Goal: Task Accomplishment & Management: Use online tool/utility

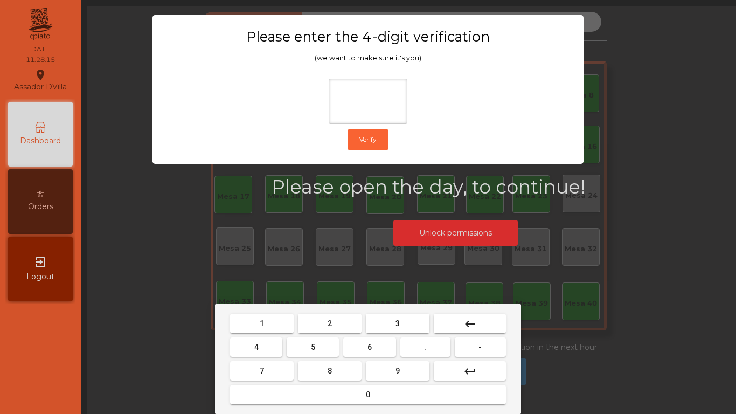
click at [334, 333] on mat-keyboard-key "2" at bounding box center [330, 324] width 68 height 24
click at [331, 334] on mat-keyboard-key "2" at bounding box center [330, 324] width 68 height 24
click at [332, 330] on button "2" at bounding box center [330, 323] width 64 height 19
click at [275, 345] on button "4" at bounding box center [256, 346] width 52 height 19
click at [373, 354] on button "6" at bounding box center [369, 346] width 52 height 19
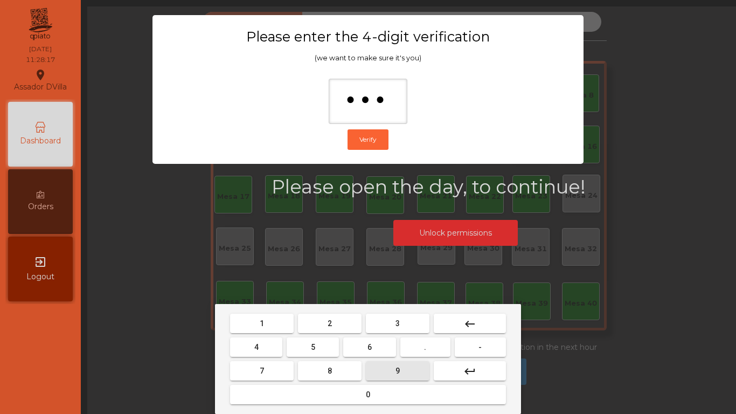
drag, startPoint x: 393, startPoint y: 373, endPoint x: 397, endPoint y: 305, distance: 68.0
click at [394, 374] on button "9" at bounding box center [398, 370] width 64 height 19
type input "****"
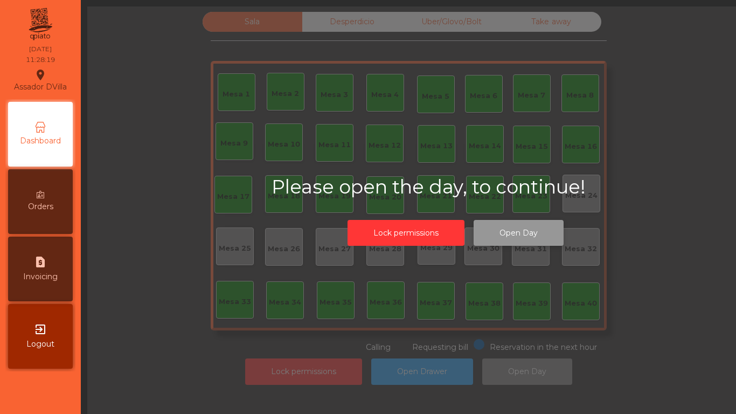
click at [512, 233] on button "Open Day" at bounding box center [519, 233] width 90 height 26
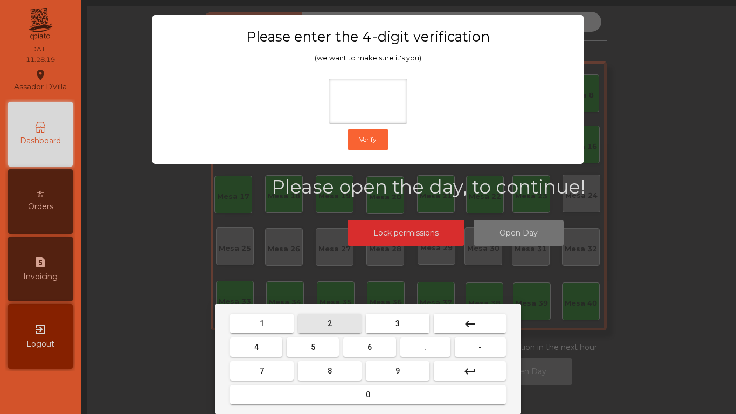
click at [313, 321] on button "2" at bounding box center [330, 323] width 64 height 19
drag, startPoint x: 275, startPoint y: 343, endPoint x: 360, endPoint y: 347, distance: 85.3
click at [277, 344] on button "4" at bounding box center [256, 346] width 52 height 19
click at [380, 349] on button "6" at bounding box center [369, 346] width 52 height 19
click at [401, 377] on button "9" at bounding box center [398, 370] width 64 height 19
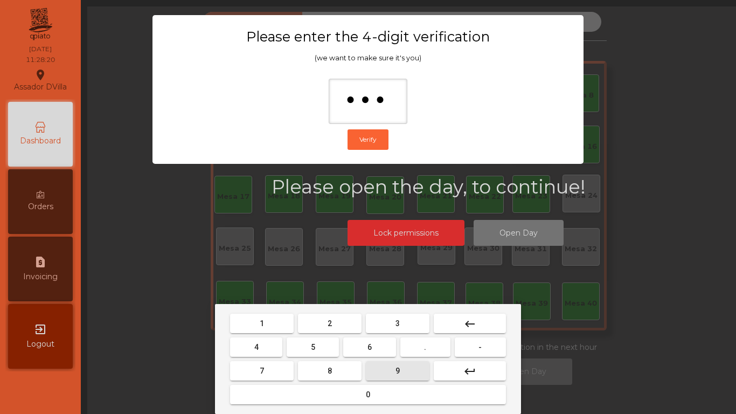
type input "****"
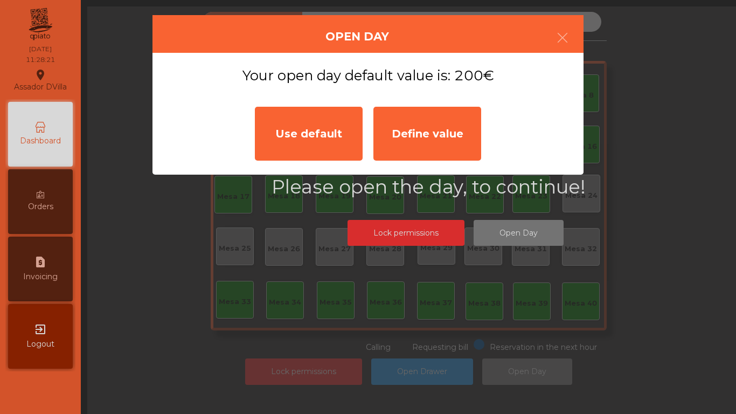
click at [320, 155] on div "Use default" at bounding box center [309, 134] width 108 height 54
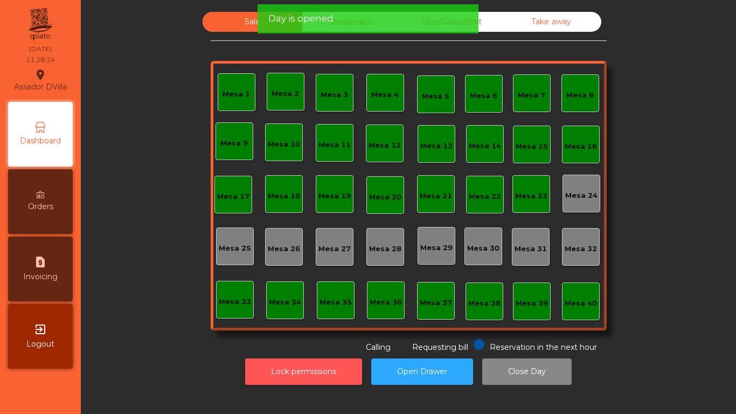
click at [334, 370] on button "Lock permissions" at bounding box center [303, 372] width 117 height 26
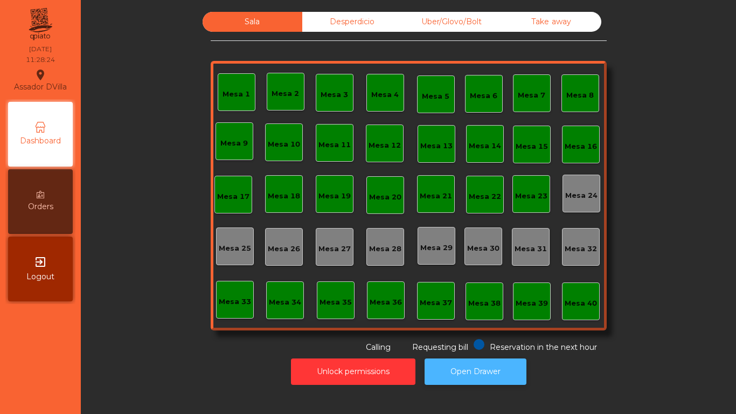
click at [422, 369] on div "Unlock permissions Open Drawer" at bounding box center [408, 371] width 626 height 37
click at [429, 370] on button "Open Drawer" at bounding box center [476, 372] width 102 height 26
click at [490, 381] on button "Open Drawer" at bounding box center [476, 372] width 102 height 26
click at [707, 29] on div "Sala Desperdicio Uber/Glovo/Bolt Take away Mesa 1 Mesa 2 Mesa 3 [GEOGRAPHIC_DAT…" at bounding box center [408, 182] width 626 height 341
click at [706, 373] on div "Sala Desperdicio Uber/Glovo/Bolt Take away Mesa 1 Mesa 2 Mesa 3 [GEOGRAPHIC_DAT…" at bounding box center [408, 201] width 643 height 378
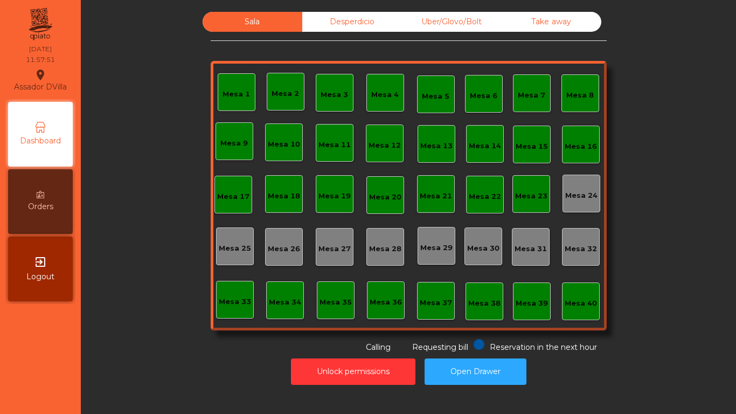
click at [695, 308] on div "Sala Desperdicio Uber/Glovo/Bolt Take away Mesa 1 Mesa 2 Mesa 3 [GEOGRAPHIC_DAT…" at bounding box center [408, 182] width 626 height 341
click at [478, 366] on button "Open Drawer" at bounding box center [476, 372] width 102 height 26
click at [464, 381] on button "Open Drawer" at bounding box center [476, 372] width 102 height 26
